Goal: Task Accomplishment & Management: Use online tool/utility

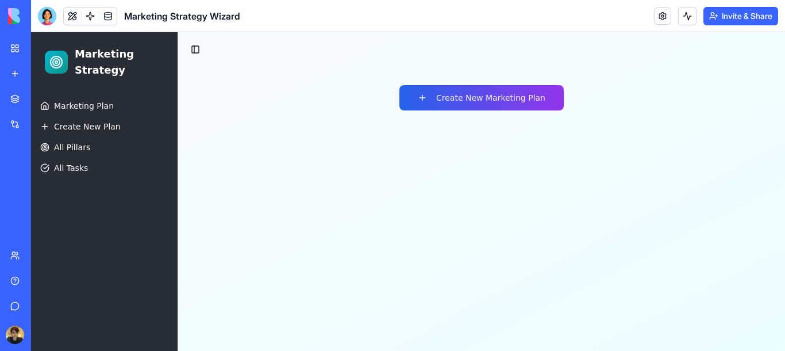
click at [17, 72] on link "New app" at bounding box center [26, 73] width 46 height 23
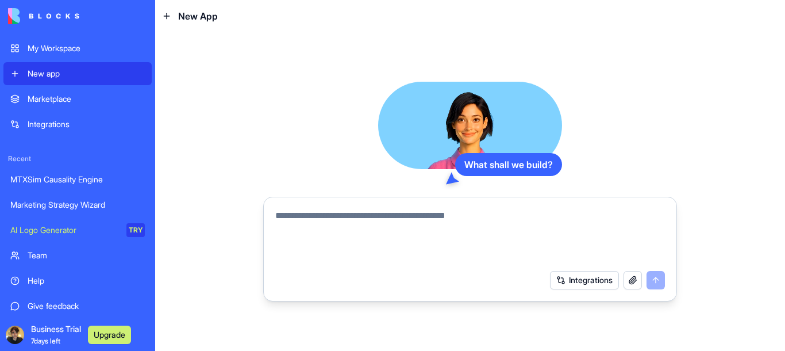
click at [355, 222] on textarea at bounding box center [470, 236] width 390 height 55
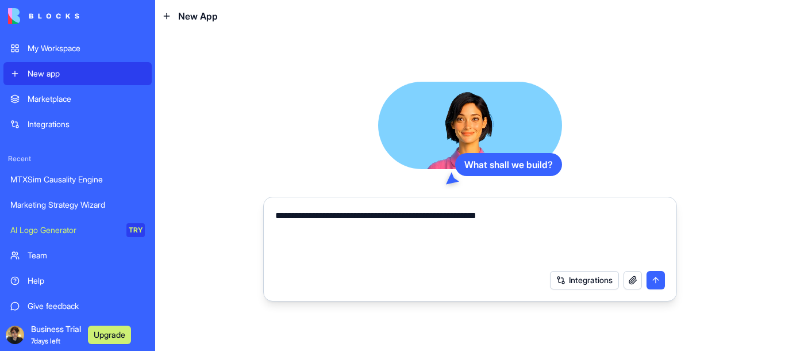
click at [601, 270] on div "Integrations" at bounding box center [469, 280] width 403 height 32
click at [600, 276] on button "Integrations" at bounding box center [584, 280] width 69 height 18
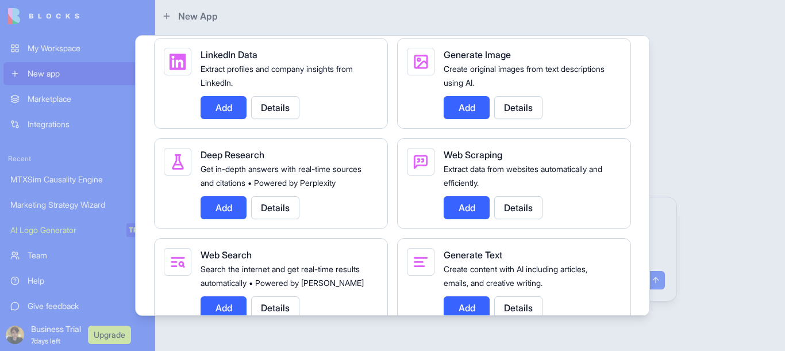
scroll to position [1724, 0]
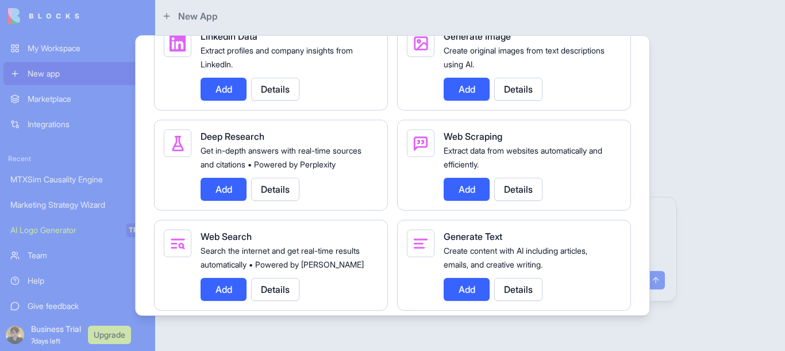
click at [474, 189] on button "Add" at bounding box center [467, 189] width 46 height 23
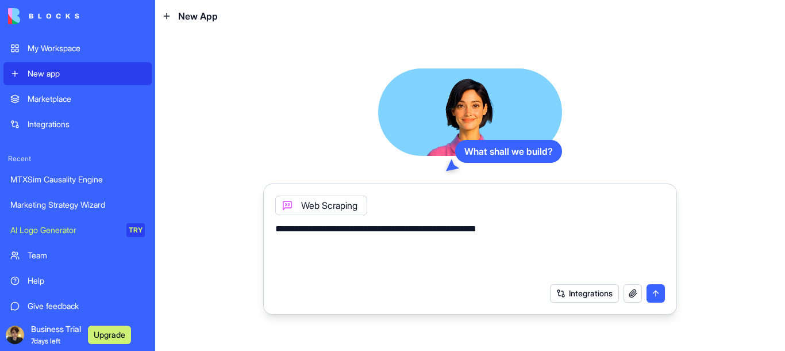
click at [552, 230] on textarea "**********" at bounding box center [470, 249] width 390 height 55
type textarea "**********"
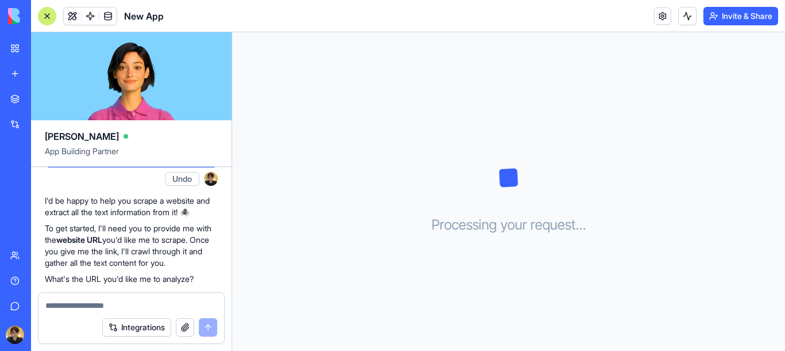
scroll to position [84, 0]
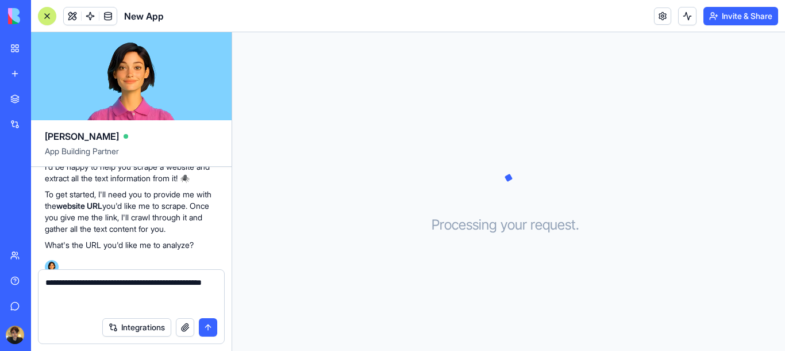
type textarea "**********"
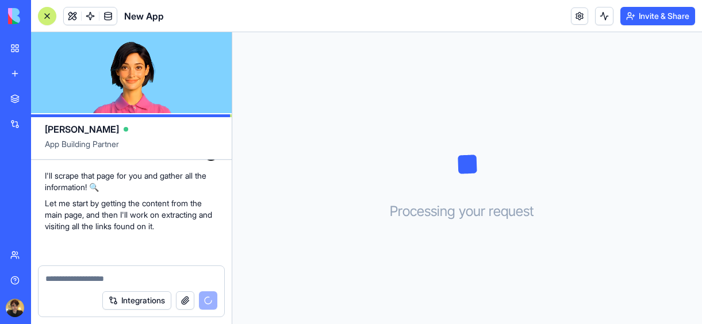
scroll to position [1122, 0]
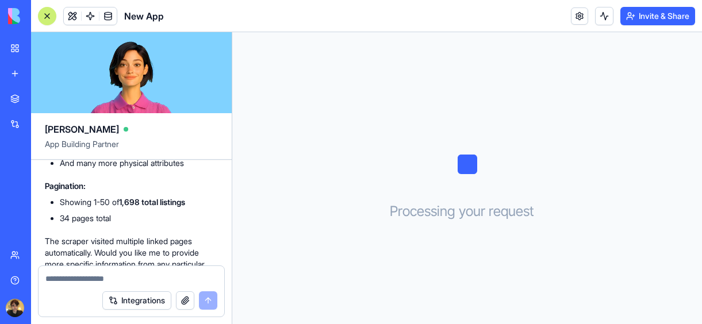
click at [99, 275] on textarea at bounding box center [131, 278] width 172 height 11
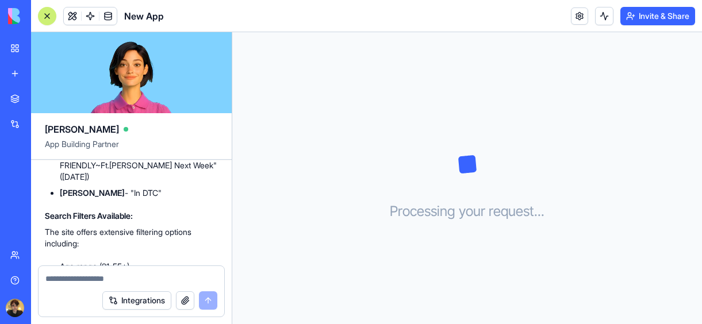
scroll to position [984, 0]
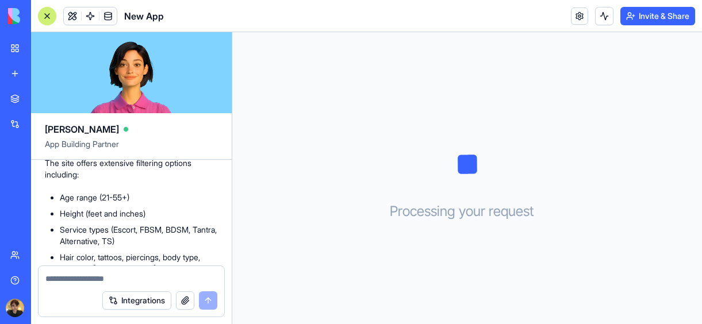
drag, startPoint x: 175, startPoint y: 242, endPoint x: 118, endPoint y: 245, distance: 57.0
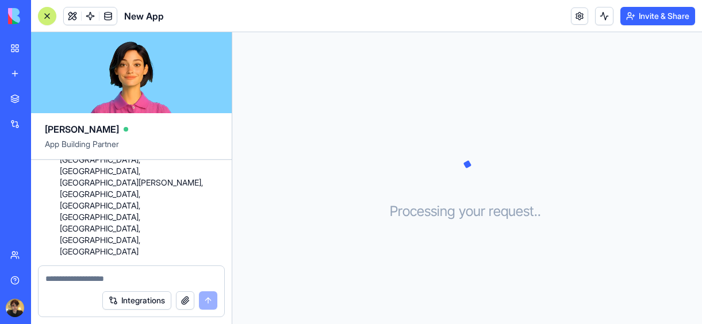
scroll to position [570, 0]
click at [87, 286] on div "Integrations" at bounding box center [132, 300] width 186 height 32
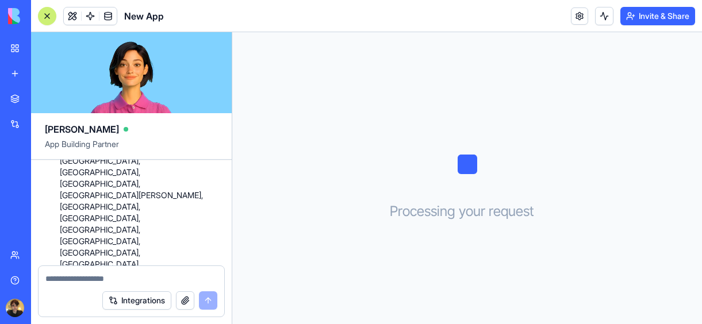
click at [73, 272] on div at bounding box center [132, 275] width 186 height 18
click at [63, 283] on textarea at bounding box center [131, 278] width 172 height 11
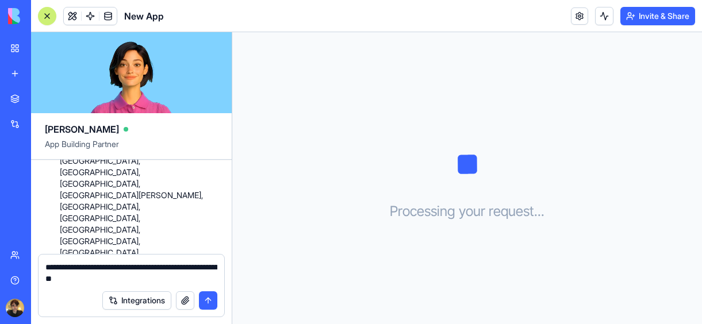
click at [117, 298] on button "Integrations" at bounding box center [136, 300] width 69 height 18
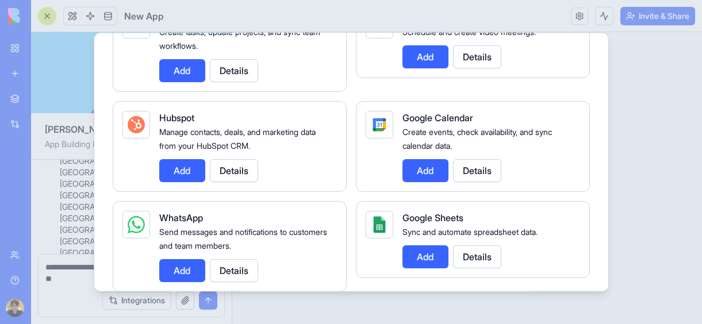
scroll to position [414, 0]
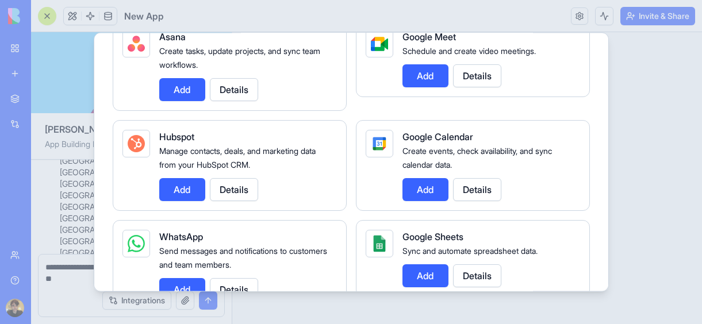
click at [426, 280] on button "Add" at bounding box center [425, 275] width 46 height 23
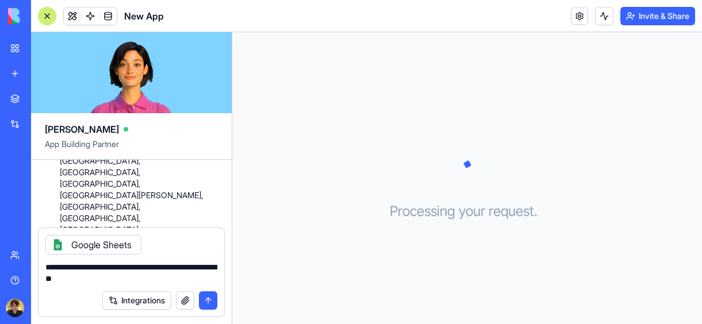
click at [150, 274] on textarea "**********" at bounding box center [131, 272] width 172 height 23
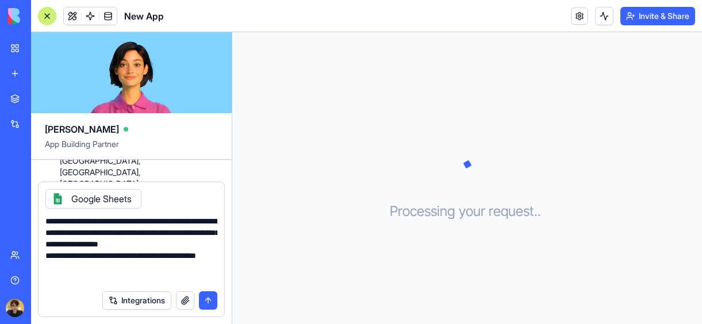
type textarea "**********"
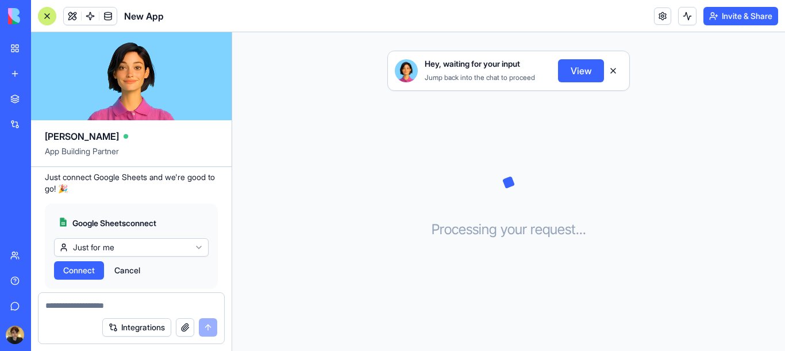
scroll to position [1654, 0]
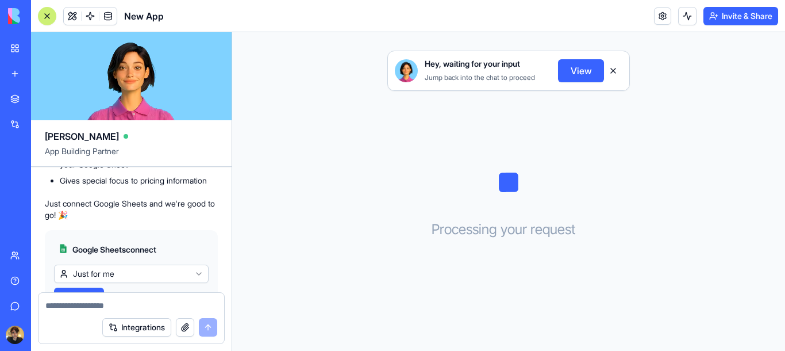
click at [91, 291] on span "Connect" at bounding box center [79, 296] width 32 height 11
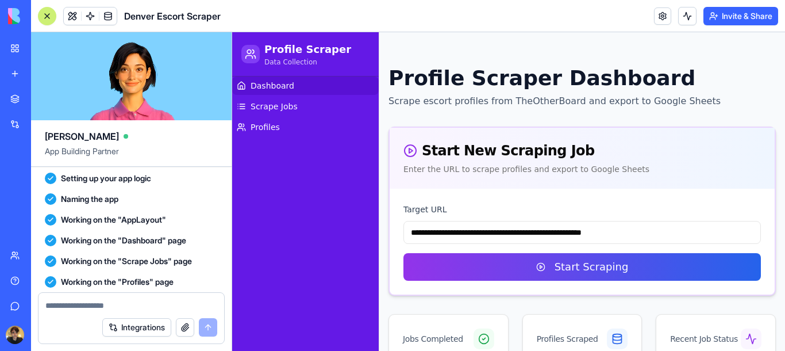
scroll to position [2104, 0]
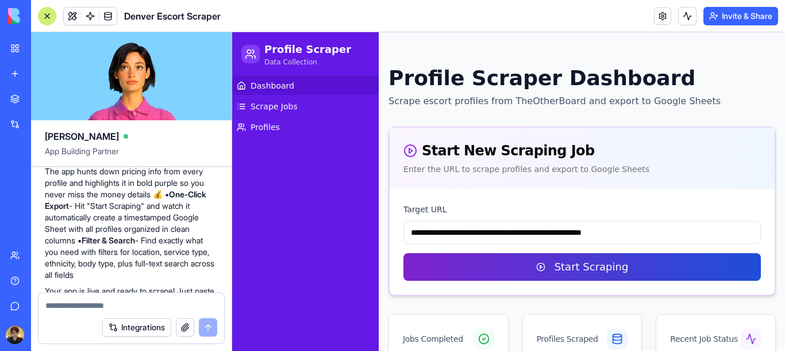
click at [595, 271] on button "Start Scraping" at bounding box center [581, 267] width 357 height 28
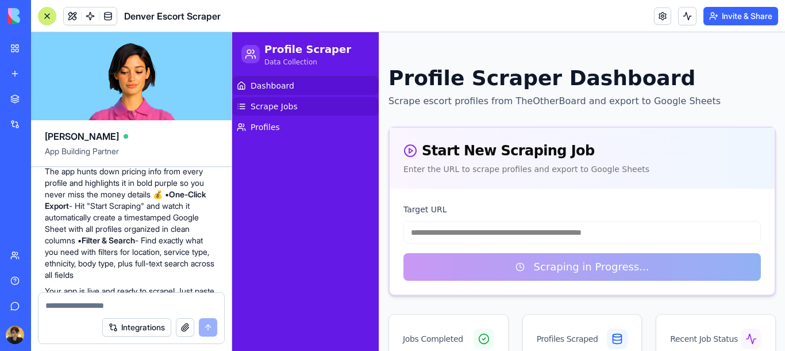
click at [277, 109] on span "Scrape Jobs" at bounding box center [274, 106] width 47 height 11
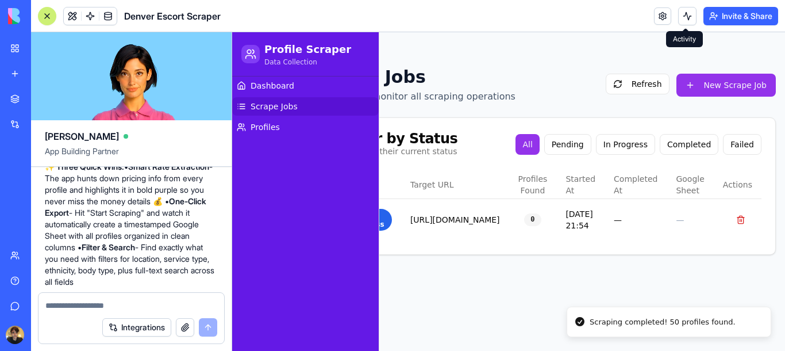
scroll to position [0, 114]
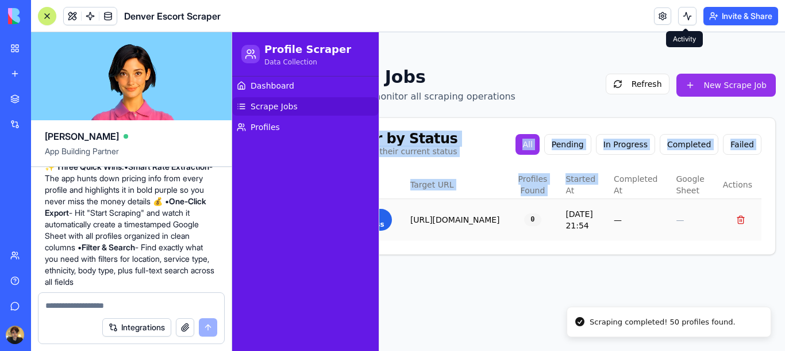
drag, startPoint x: 592, startPoint y: 198, endPoint x: 568, endPoint y: 219, distance: 32.2
click at [512, 191] on tr "Status Target URL Profiles Found Started At Completed At Google Sheet Actions" at bounding box center [543, 185] width 435 height 28
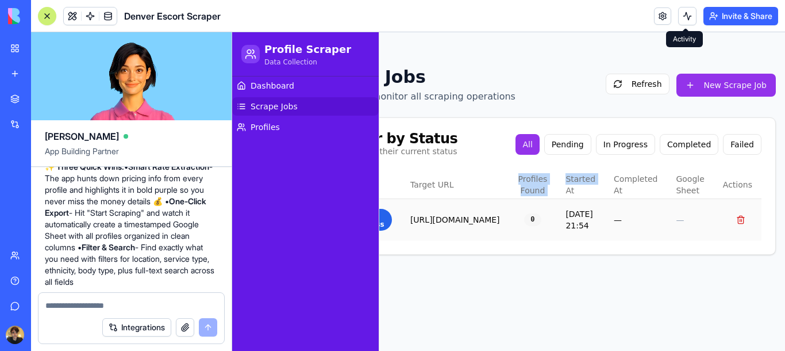
scroll to position [0, 137]
click at [397, 264] on div "Toggle sidebar Scrape Jobs Manage and monitor all scraping operations Refresh N…" at bounding box center [544, 148] width 482 height 232
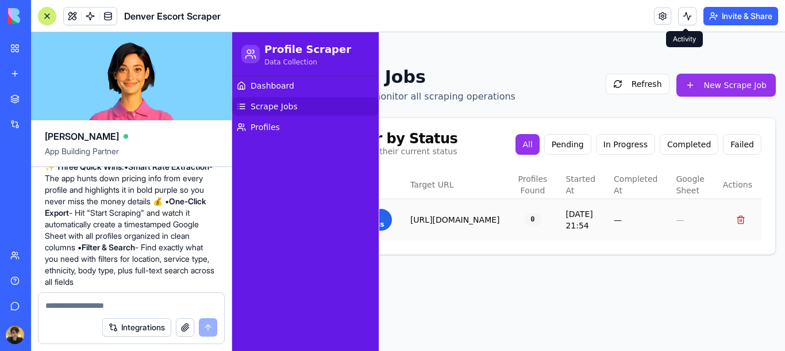
scroll to position [0, 0]
